Goal: Information Seeking & Learning: Learn about a topic

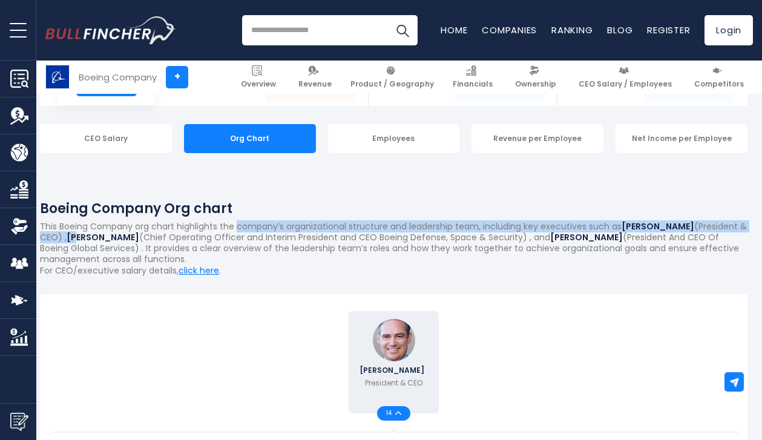
drag, startPoint x: 42, startPoint y: 224, endPoint x: 76, endPoint y: 235, distance: 35.6
click at [76, 235] on p "This Boeing Company org chart highlights the company’s organizational structure…" at bounding box center [394, 243] width 708 height 44
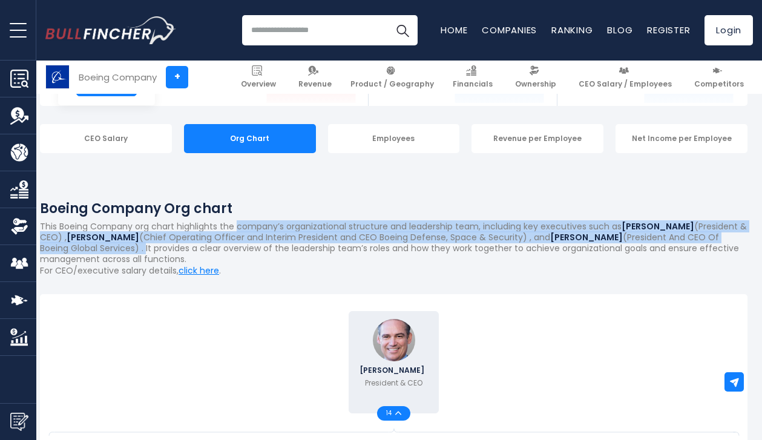
drag, startPoint x: 40, startPoint y: 225, endPoint x: 113, endPoint y: 252, distance: 77.4
click at [113, 252] on p "This Boeing Company org chart highlights the company’s organizational structure…" at bounding box center [394, 243] width 708 height 44
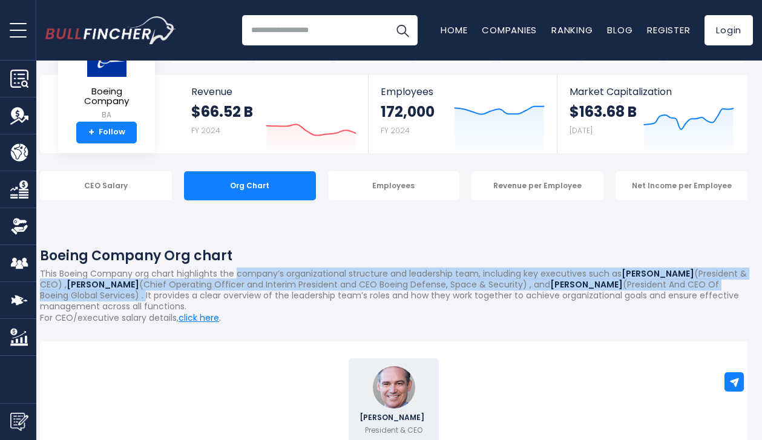
scroll to position [0, 5]
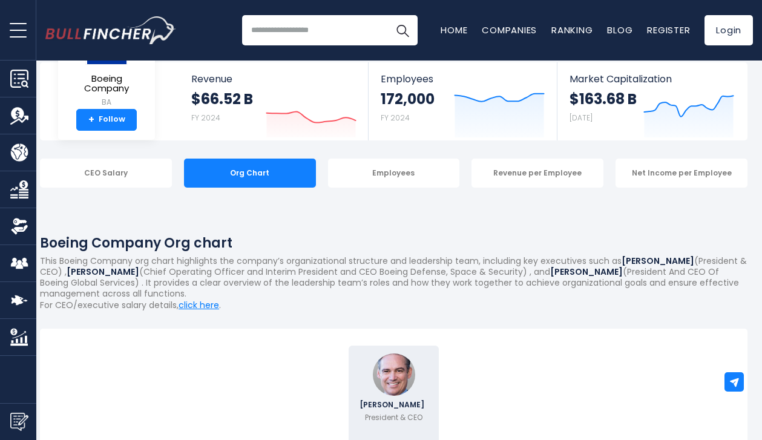
scroll to position [66, 5]
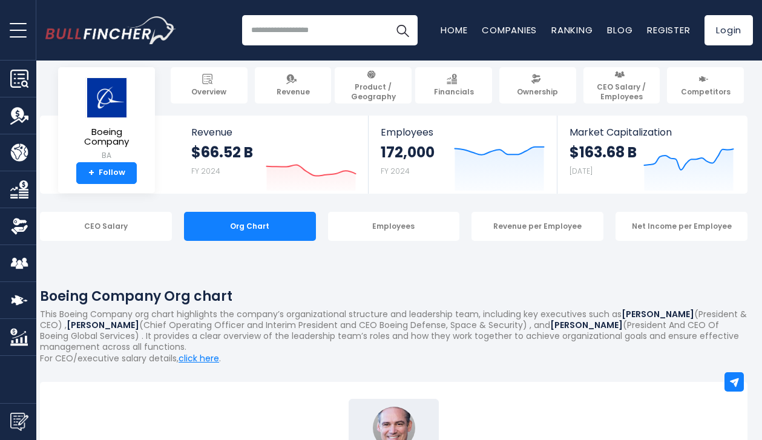
scroll to position [0, 5]
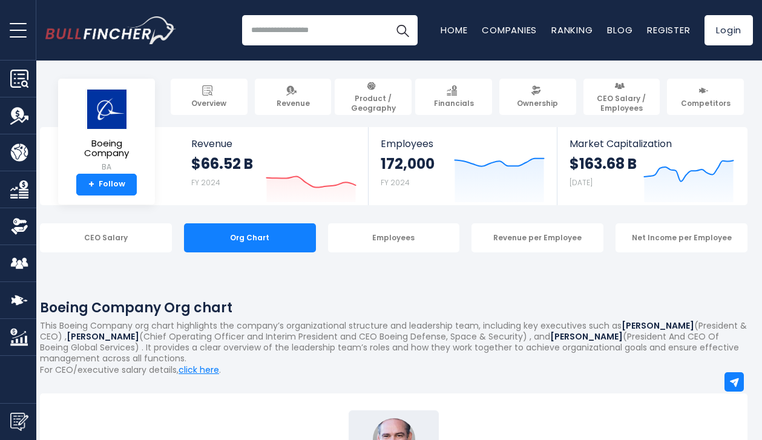
drag, startPoint x: 481, startPoint y: 324, endPoint x: 108, endPoint y: 347, distance: 373.7
click at [108, 347] on p "This Boeing Company org chart highlights the company’s organizational structure…" at bounding box center [394, 342] width 708 height 44
copy p "including key executives such as [PERSON_NAME] (President & CEO) , [PERSON_NAME…"
